Goal: Task Accomplishment & Management: Manage account settings

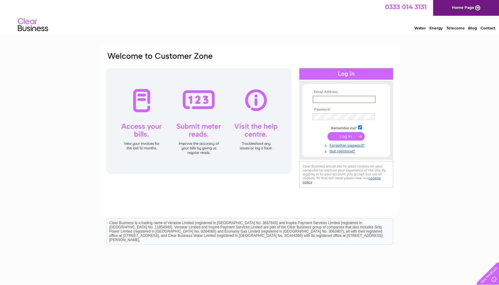
click at [352, 100] on input "text" at bounding box center [344, 99] width 63 height 7
type input "[EMAIL_ADDRESS][DOMAIN_NAME]"
click at [344, 136] on input "submit" at bounding box center [346, 135] width 37 height 8
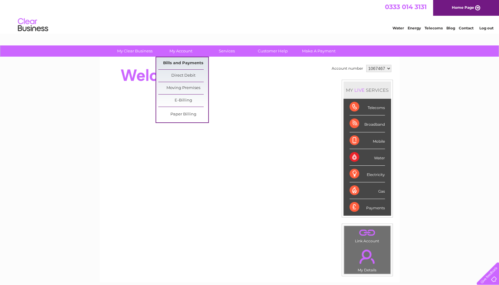
click at [170, 64] on link "Bills and Payments" at bounding box center [183, 63] width 50 height 12
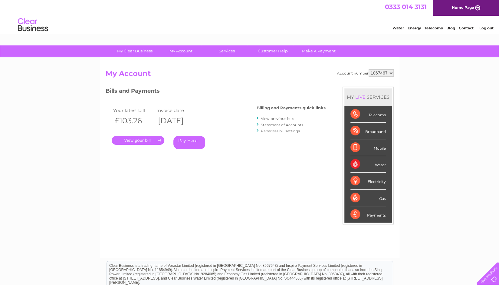
click at [268, 126] on link "Statement of Accounts" at bounding box center [282, 125] width 42 height 5
